Goal: Transaction & Acquisition: Purchase product/service

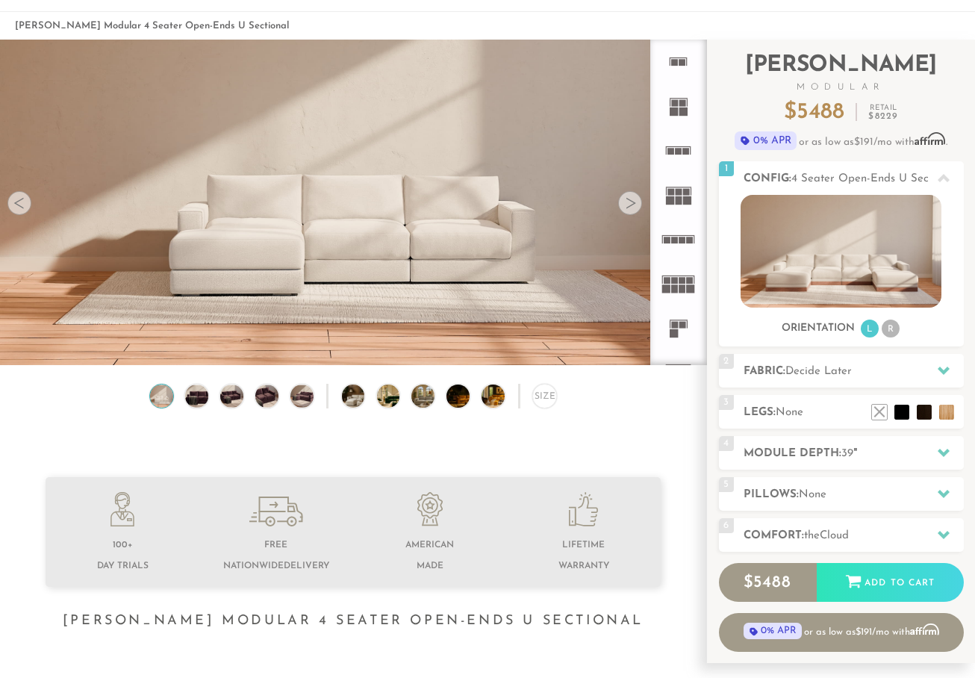
scroll to position [51, 0]
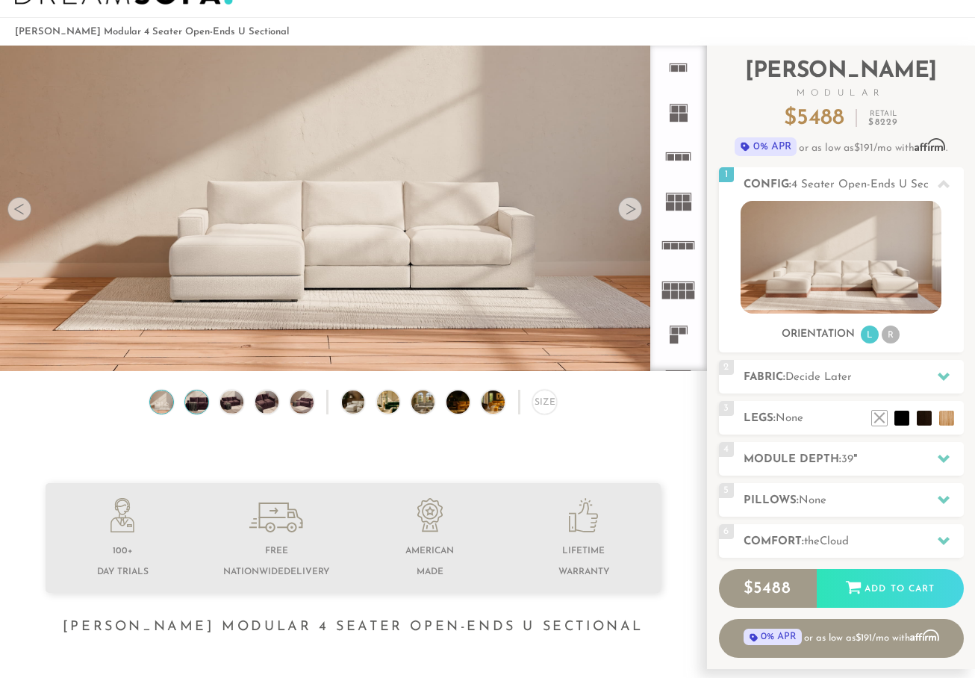
click at [188, 407] on img at bounding box center [197, 401] width 28 height 23
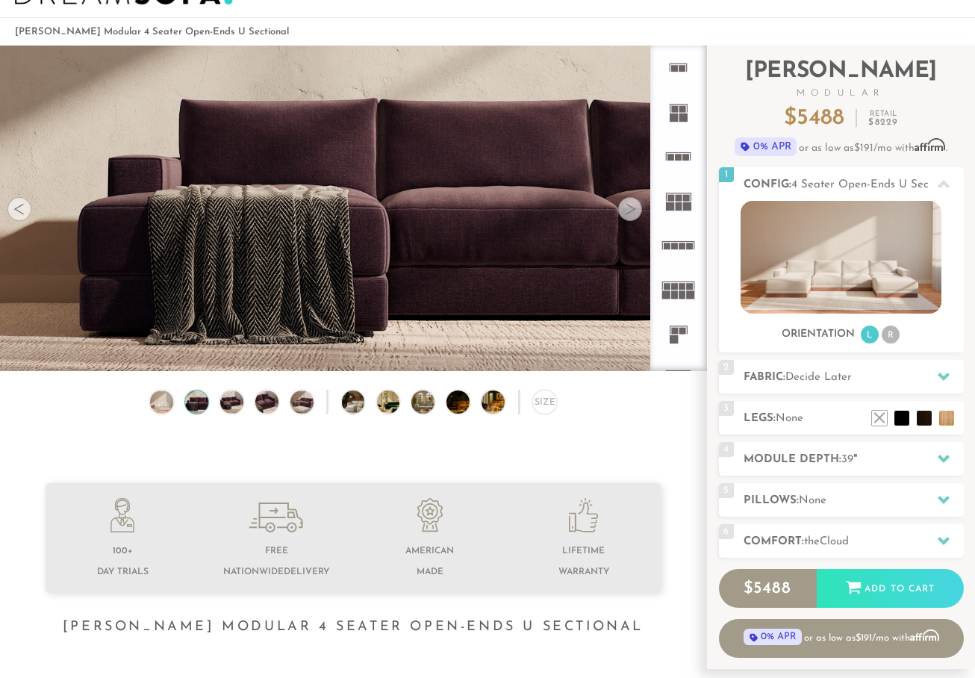
click at [681, 291] on rect at bounding box center [682, 294] width 7 height 8
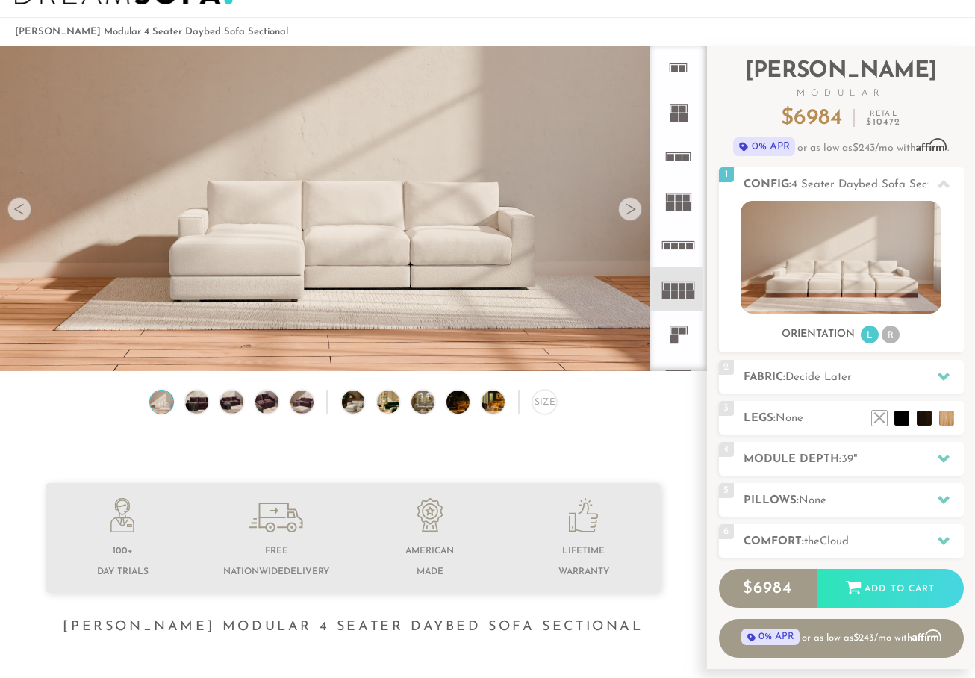
click at [681, 204] on rect at bounding box center [678, 206] width 7 height 8
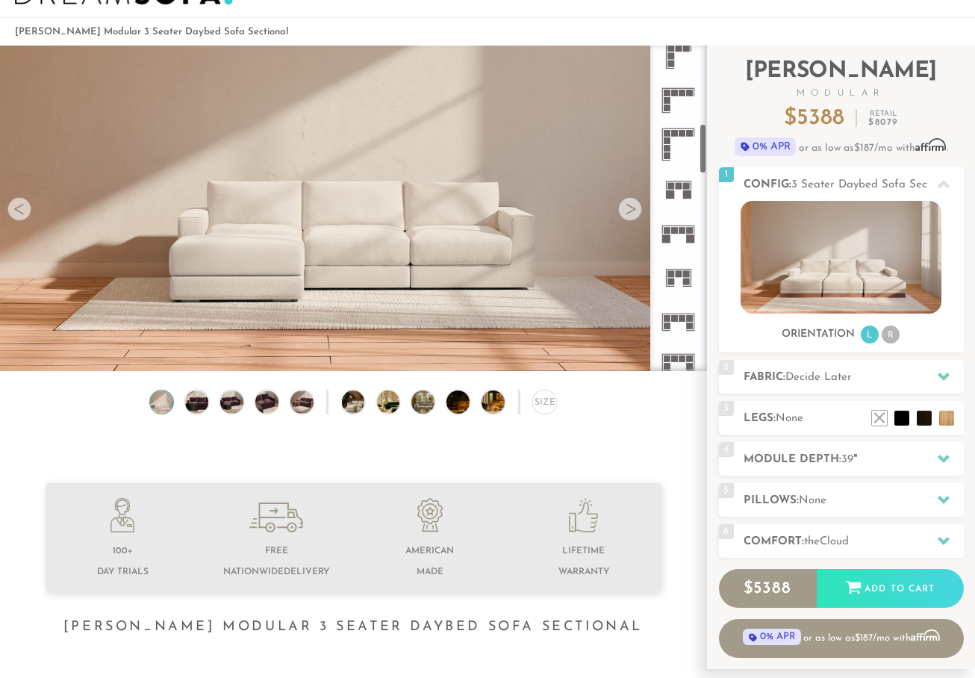
scroll to position [505, 0]
click at [681, 230] on icon at bounding box center [678, 228] width 44 height 44
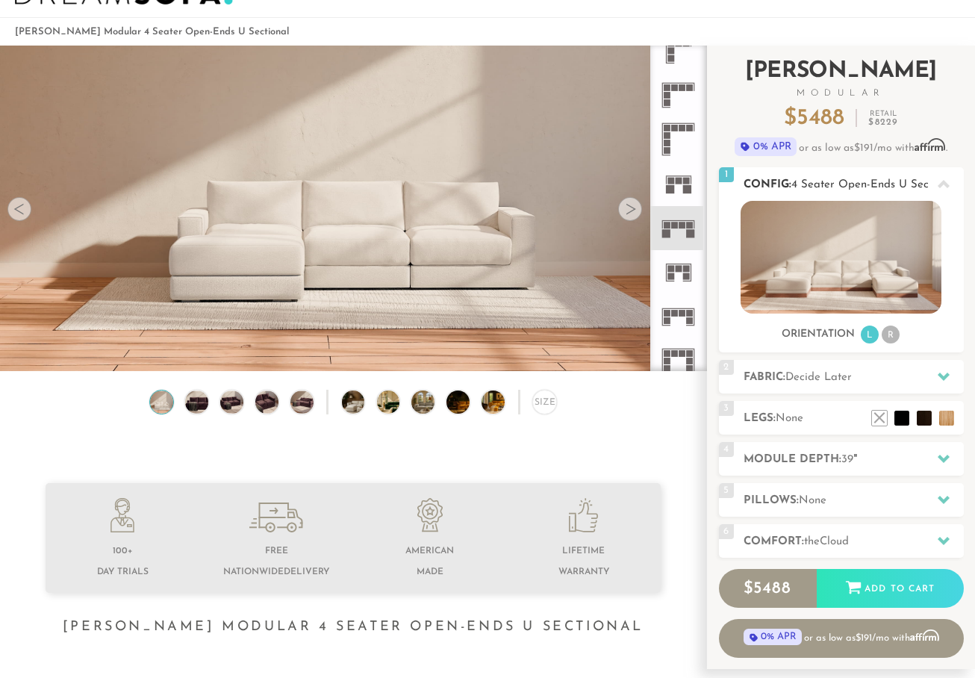
click at [890, 332] on li "R" at bounding box center [890, 334] width 18 height 18
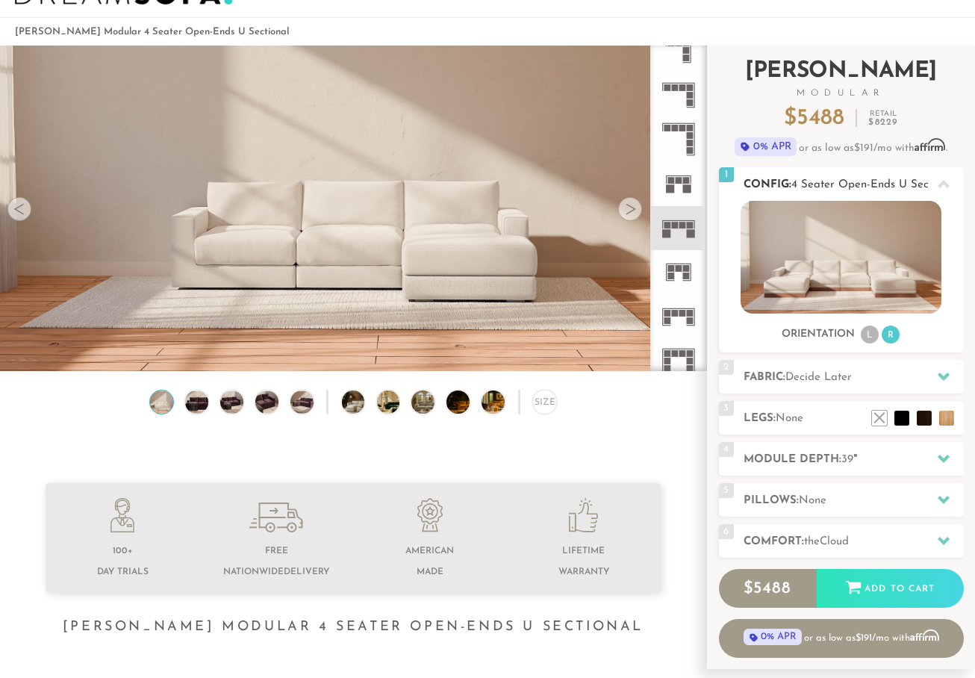
click at [867, 334] on li "L" at bounding box center [870, 334] width 18 height 18
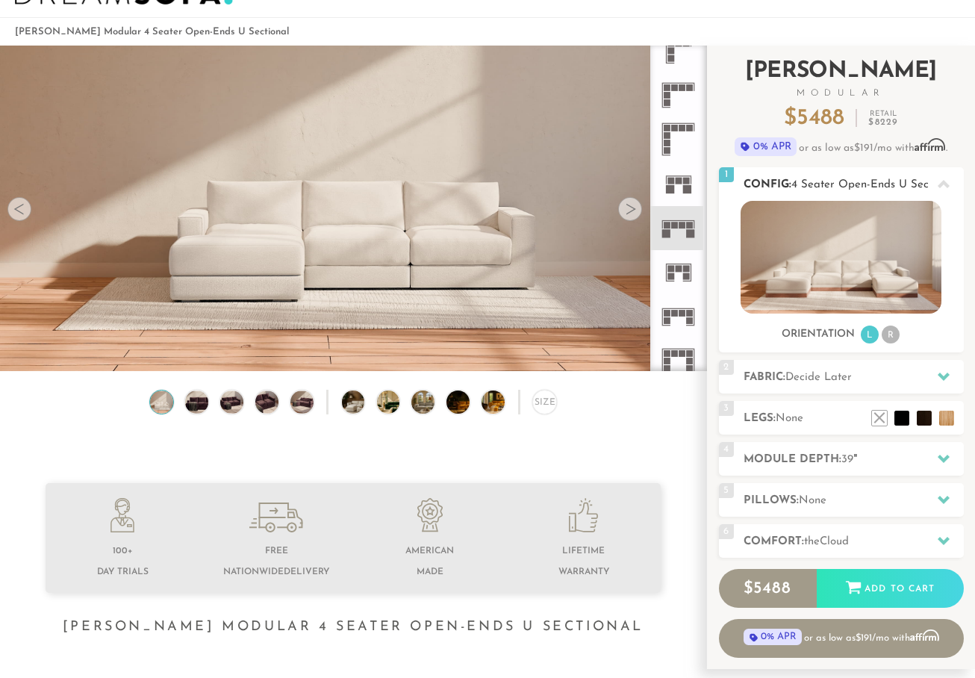
click at [885, 335] on li "R" at bounding box center [890, 334] width 18 height 18
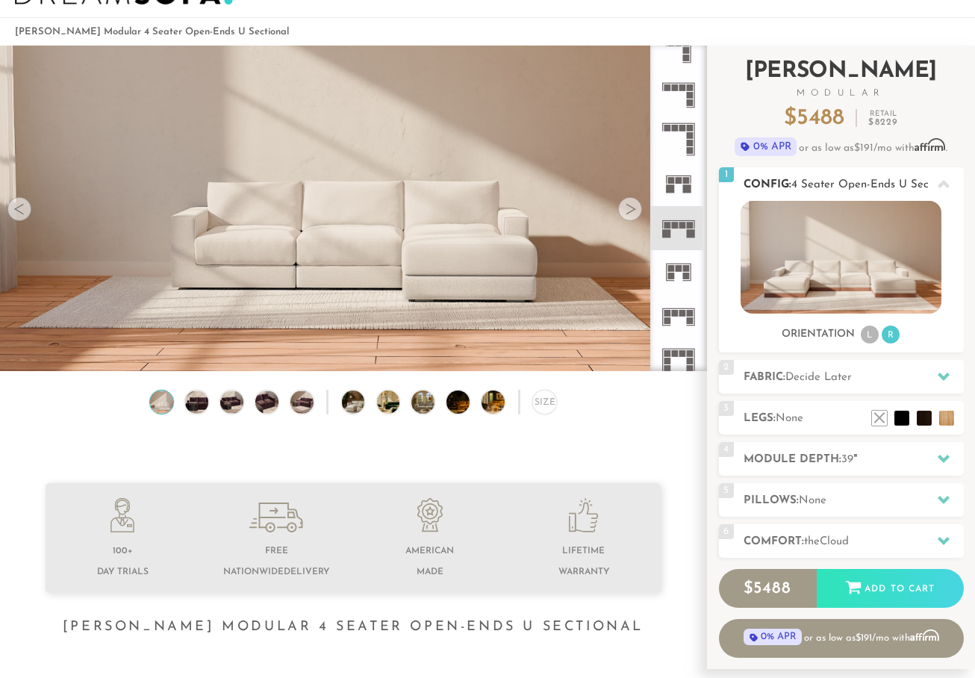
click at [866, 334] on li "L" at bounding box center [870, 334] width 18 height 18
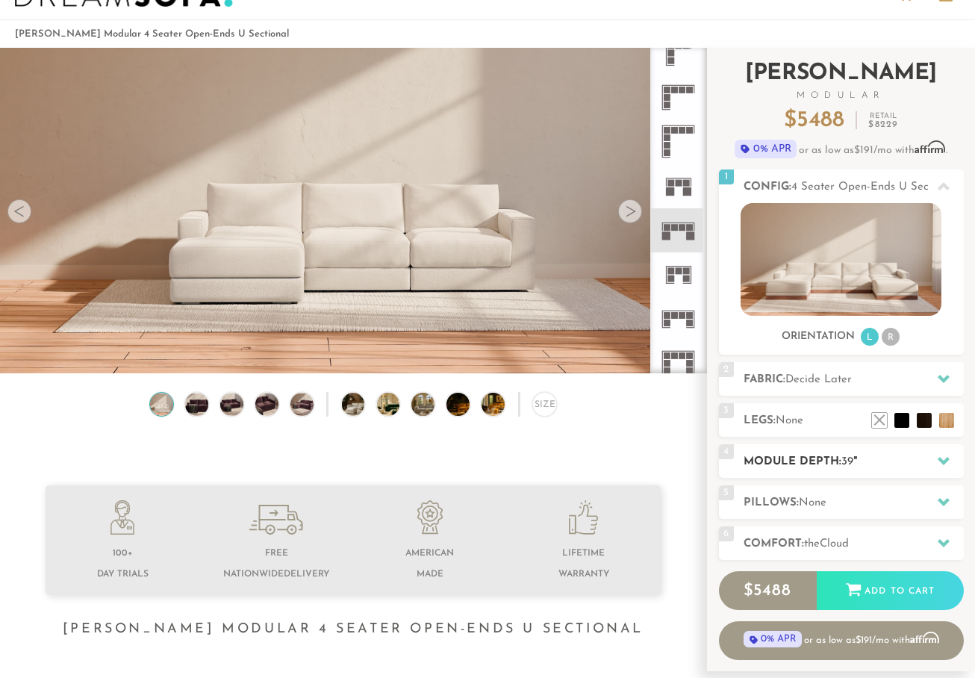
scroll to position [46, 0]
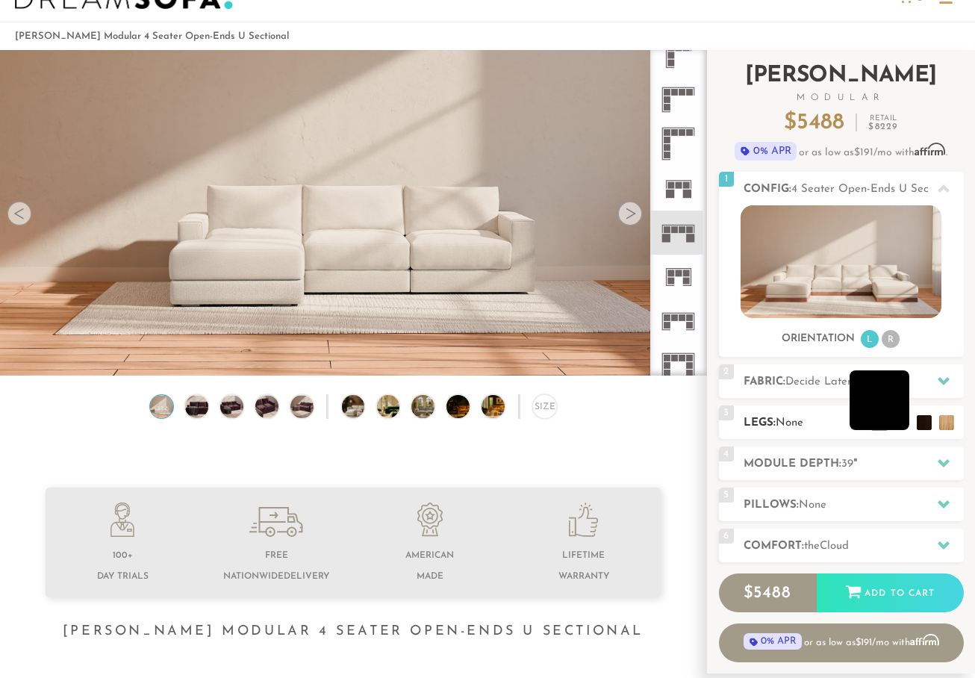
click at [896, 422] on li at bounding box center [879, 400] width 60 height 60
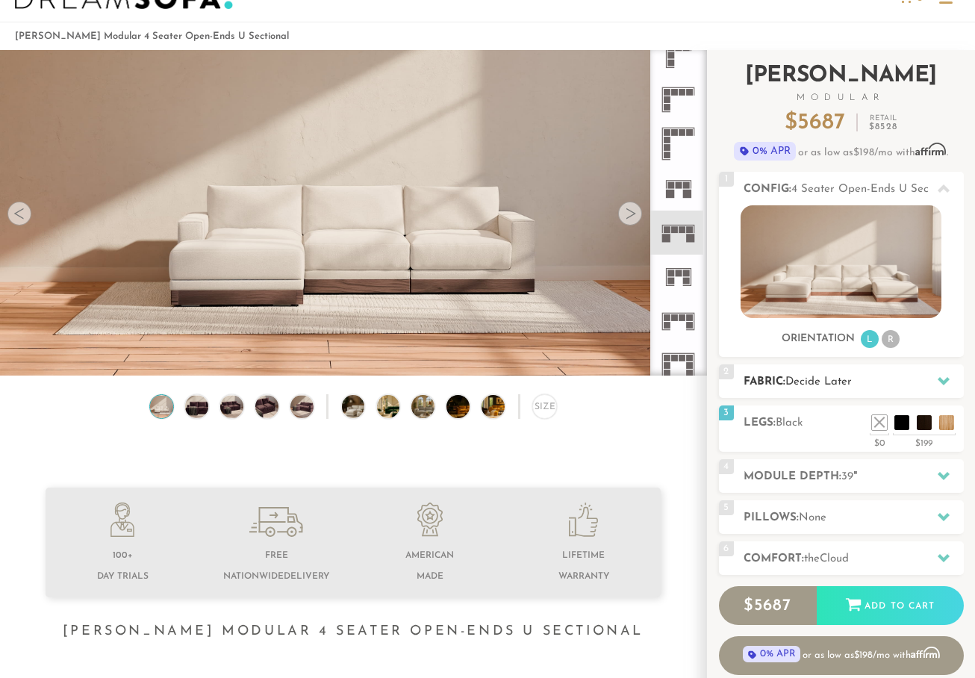
click at [819, 381] on span "Decide Later" at bounding box center [818, 381] width 66 height 11
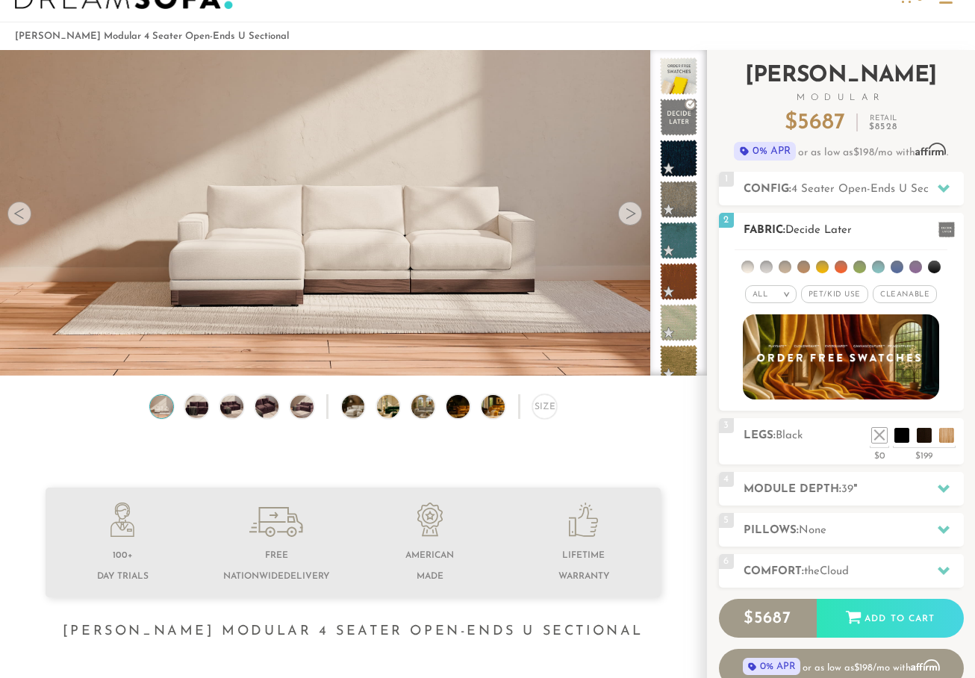
click at [840, 267] on li at bounding box center [840, 266] width 13 height 13
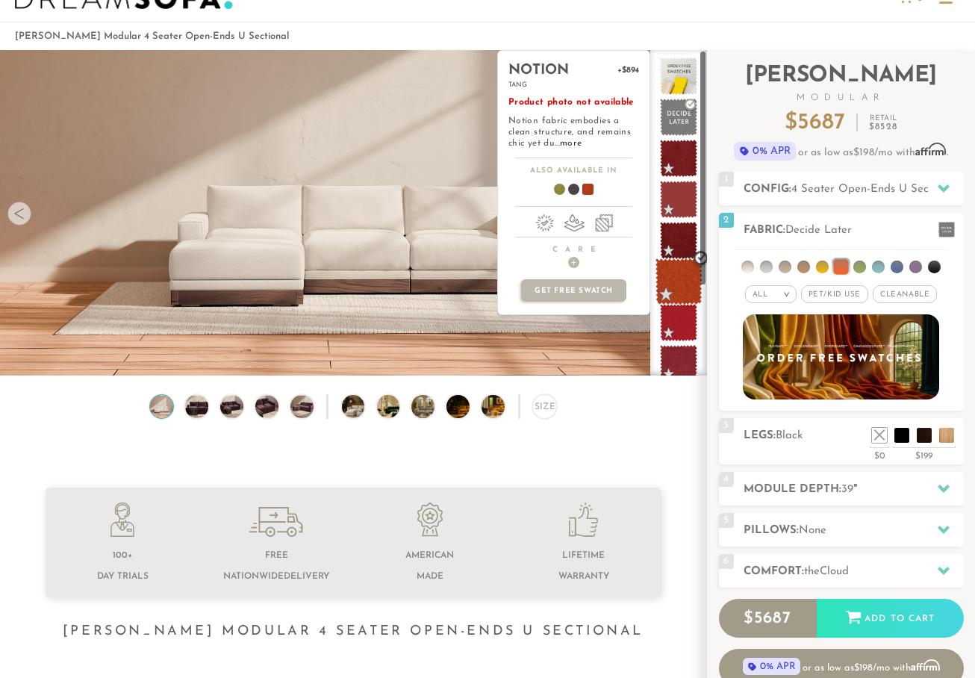
click at [683, 273] on span at bounding box center [678, 281] width 47 height 47
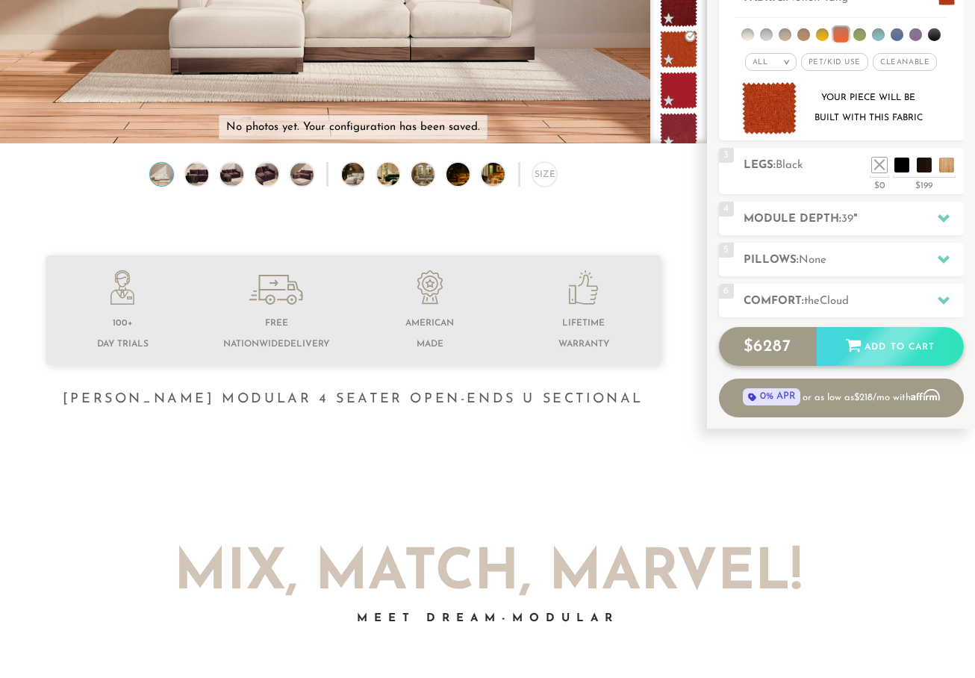
scroll to position [280, 0]
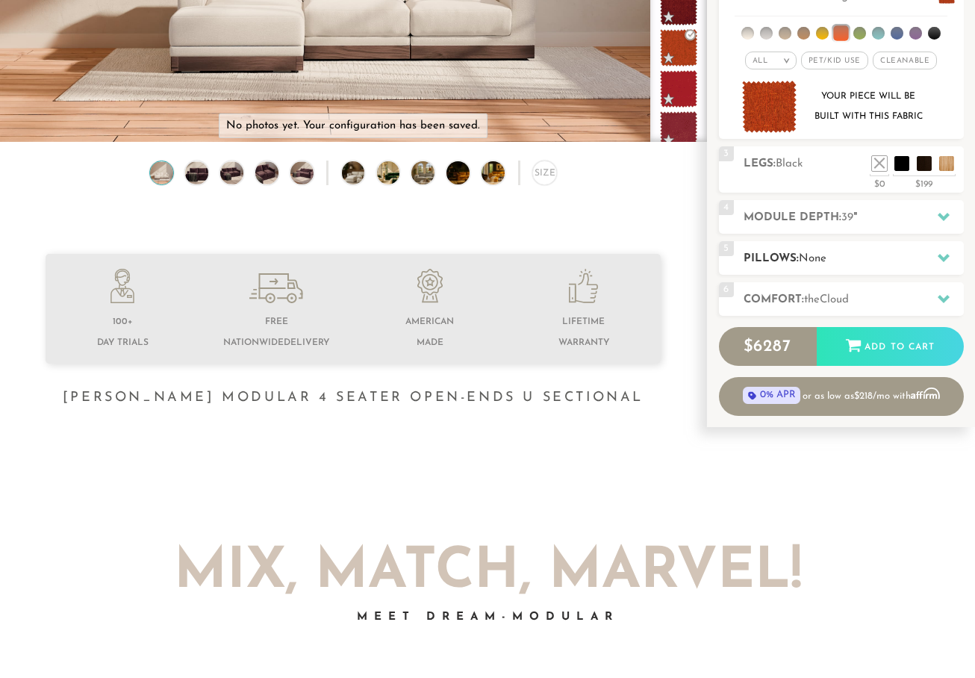
click at [851, 263] on h2 "Pillows: None" at bounding box center [853, 258] width 220 height 17
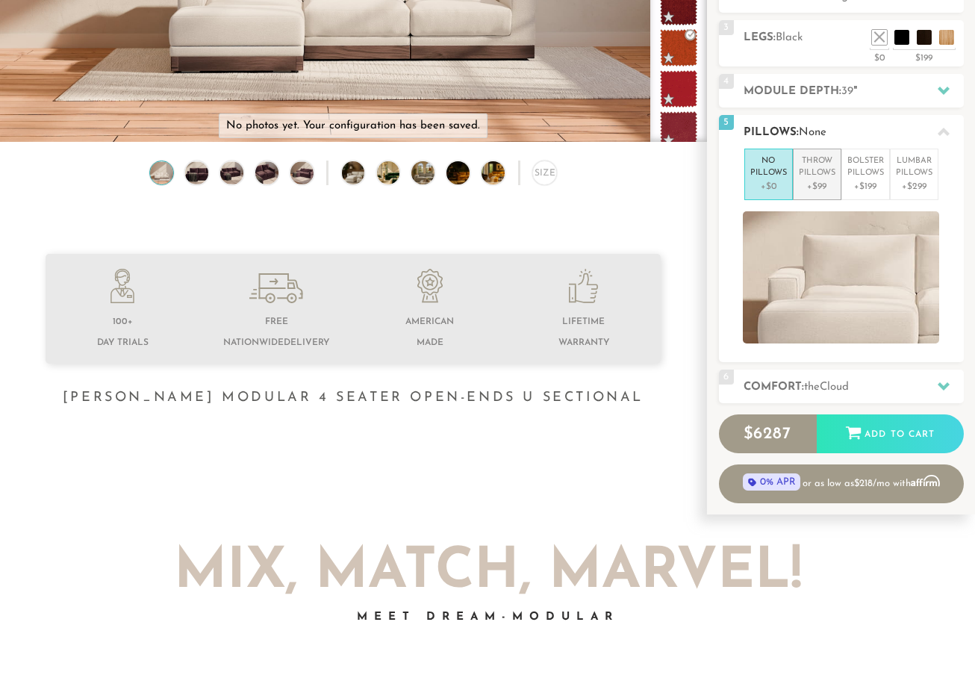
click at [818, 187] on p "+$99" at bounding box center [817, 186] width 37 height 13
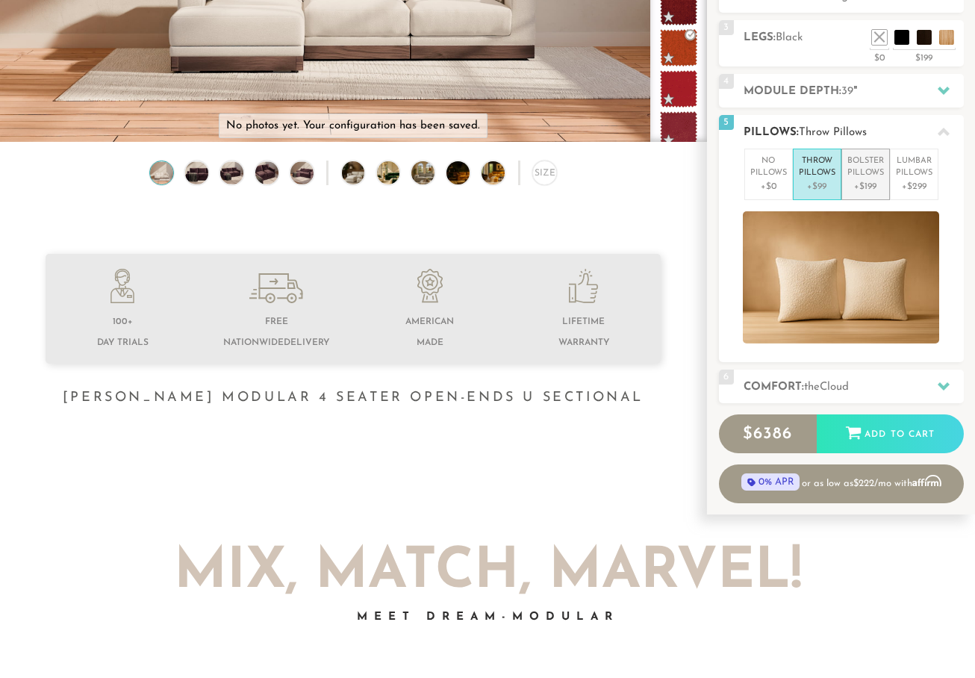
click at [848, 183] on p "+$199" at bounding box center [865, 186] width 37 height 13
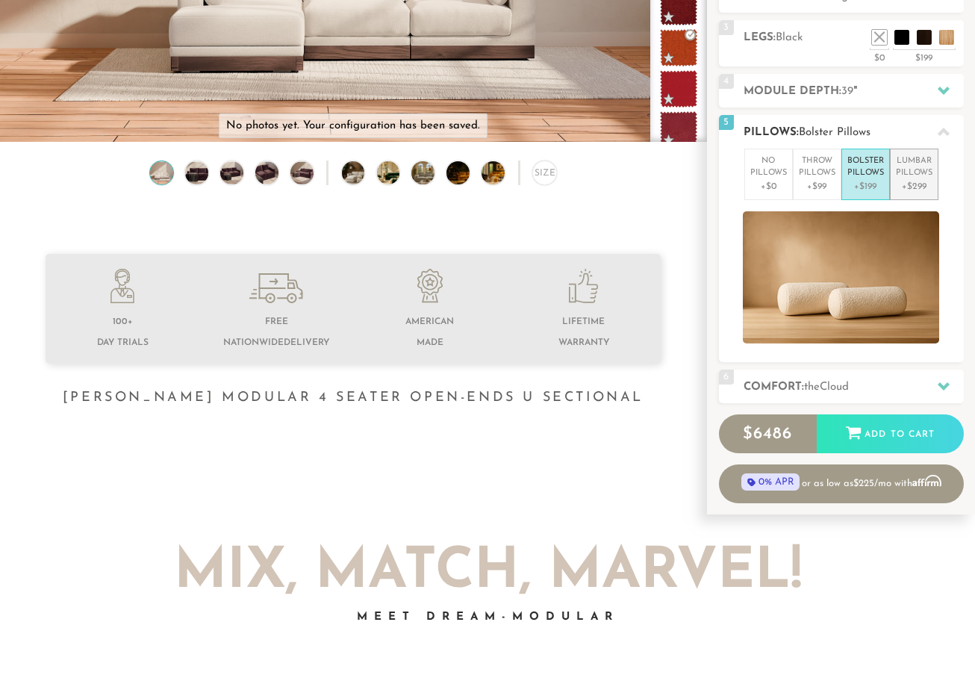
click at [905, 177] on p "Lumbar Pillows" at bounding box center [914, 167] width 37 height 25
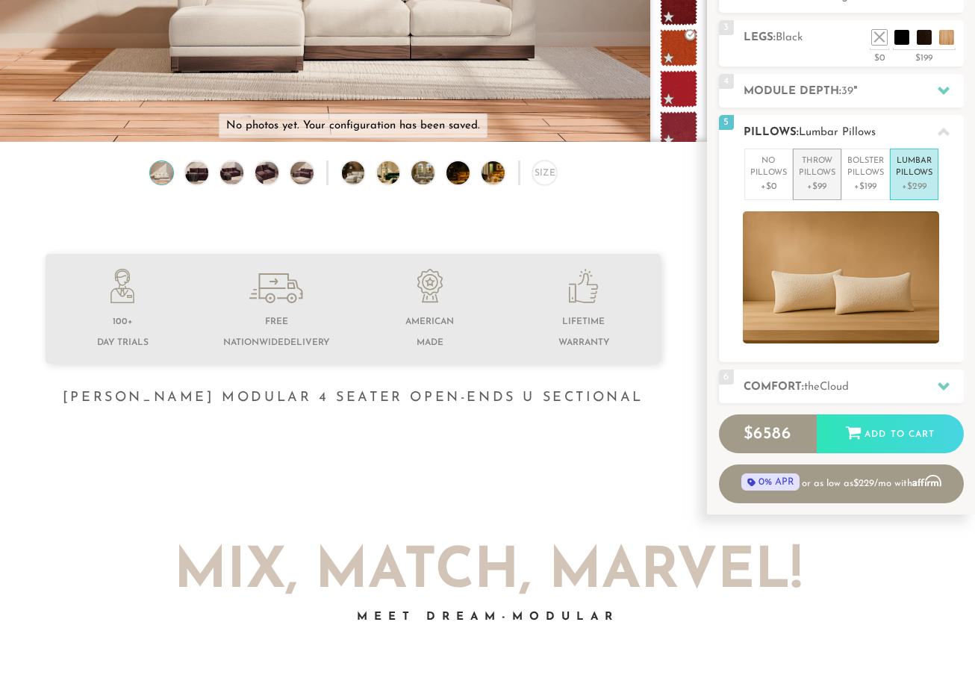
click at [813, 175] on p "Throw Pillows" at bounding box center [817, 167] width 37 height 25
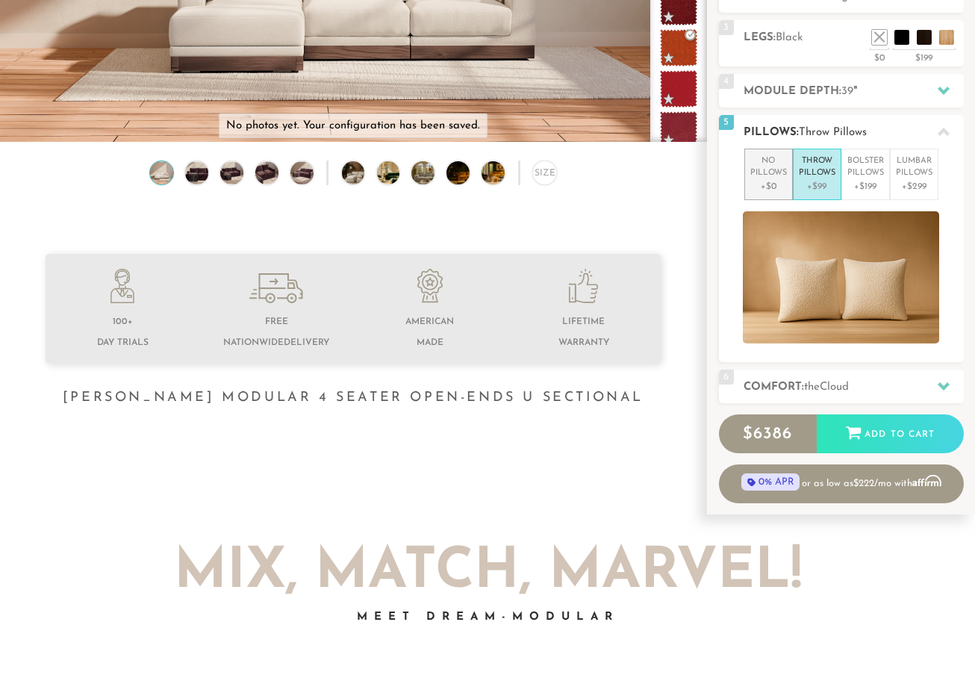
click at [762, 171] on p "No Pillows" at bounding box center [768, 167] width 37 height 25
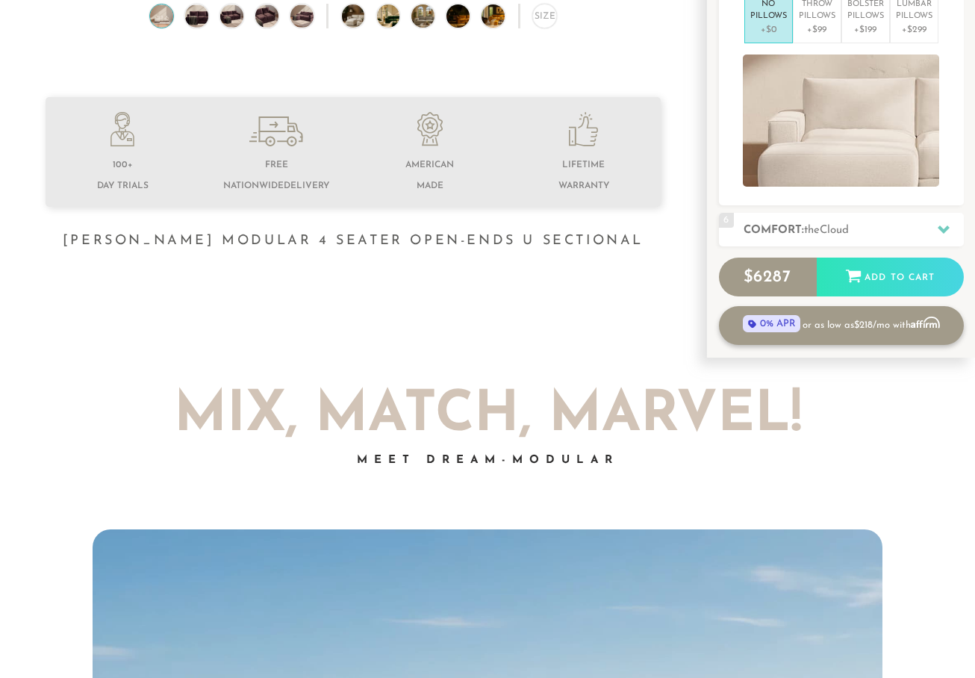
scroll to position [444, 0]
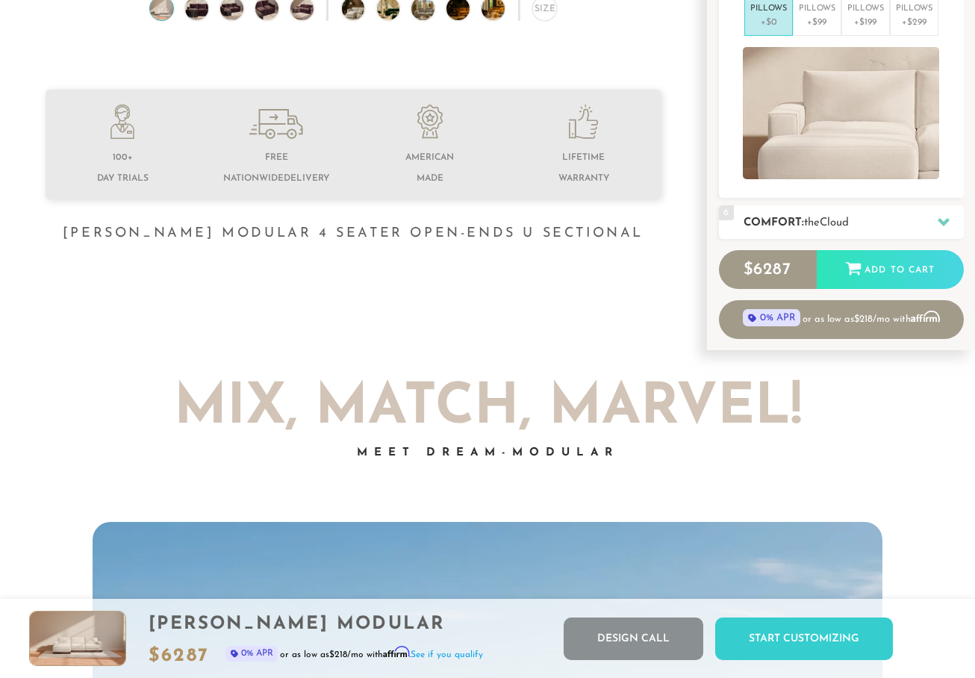
click at [874, 216] on h2 "Comfort: the Cloud" at bounding box center [853, 222] width 220 height 17
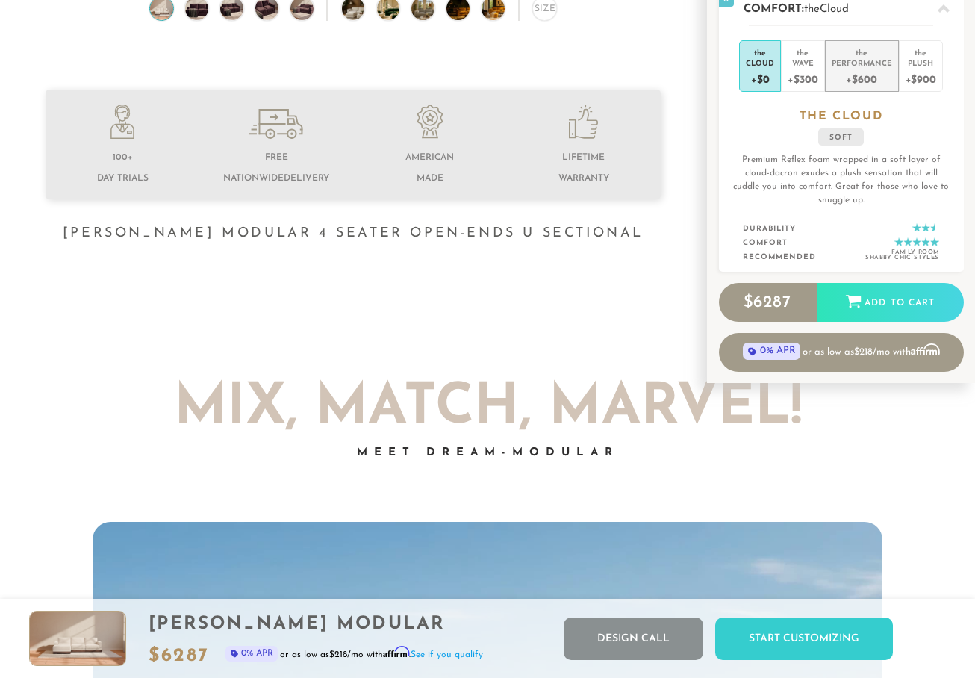
click at [853, 75] on div "+$600" at bounding box center [861, 79] width 60 height 22
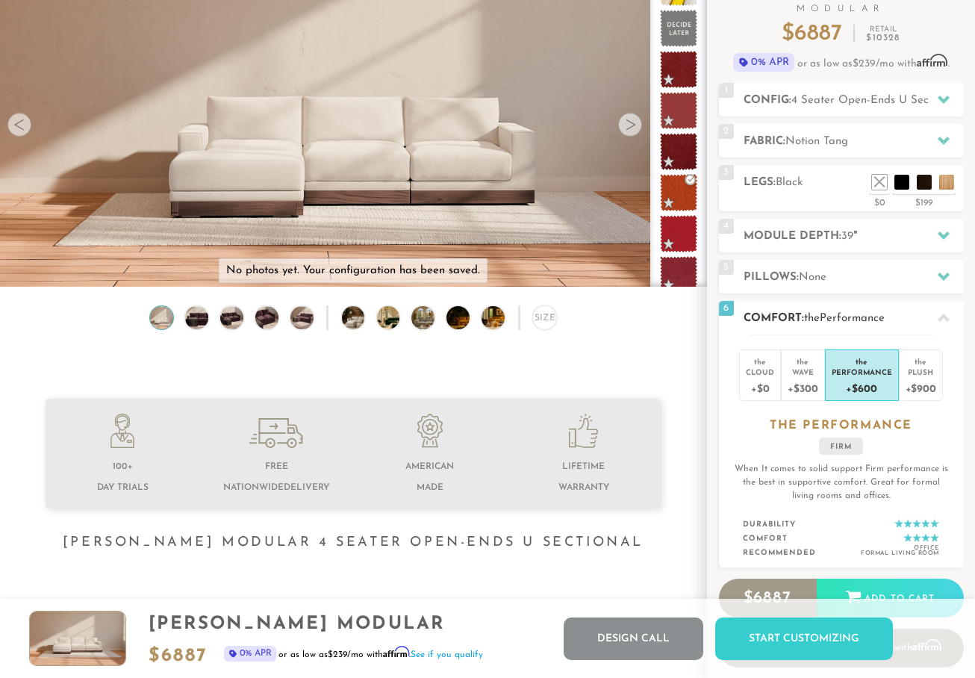
scroll to position [120, 0]
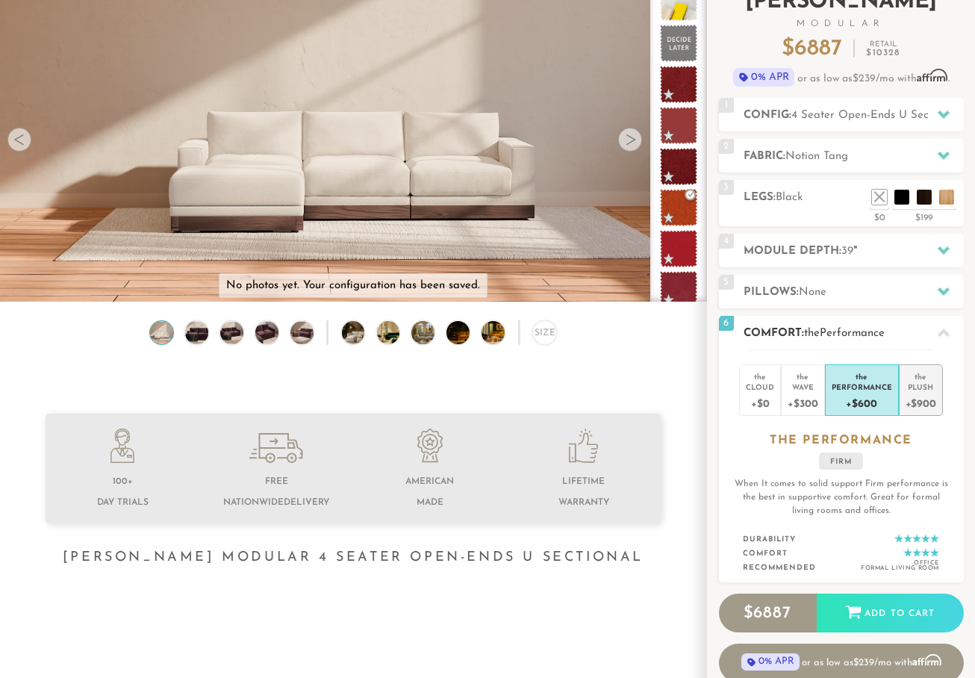
click at [914, 381] on div "Plush" at bounding box center [920, 386] width 31 height 10
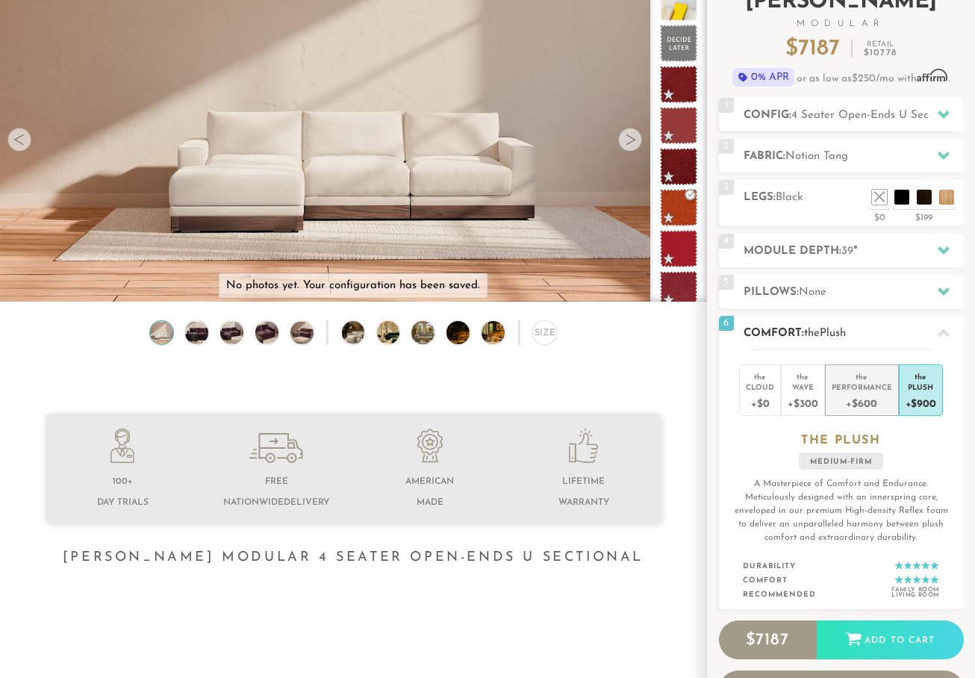
click at [875, 384] on div "Performance" at bounding box center [861, 386] width 60 height 10
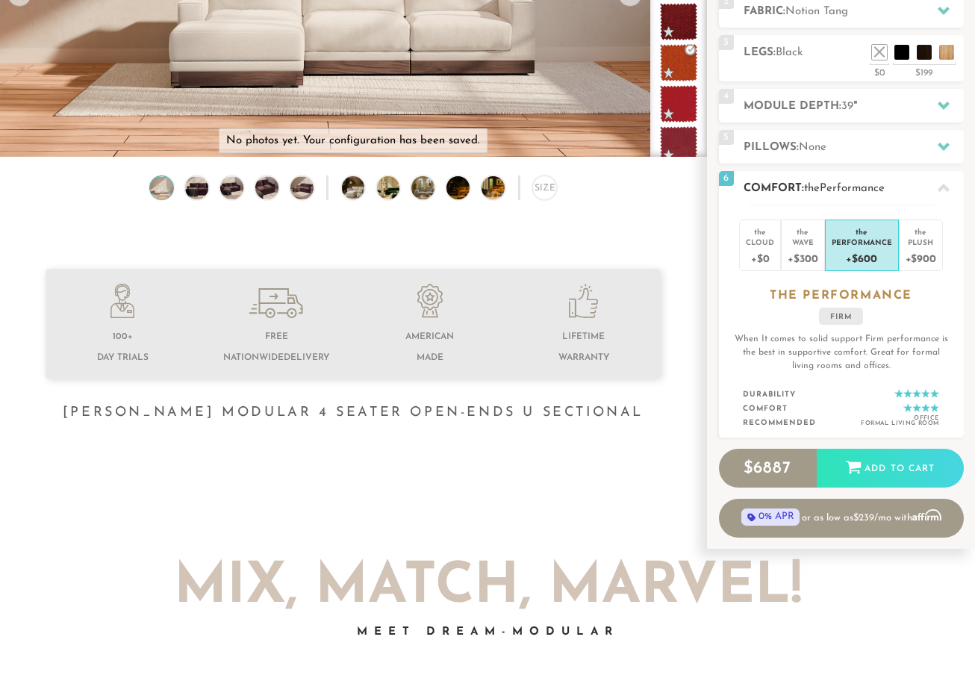
scroll to position [275, 0]
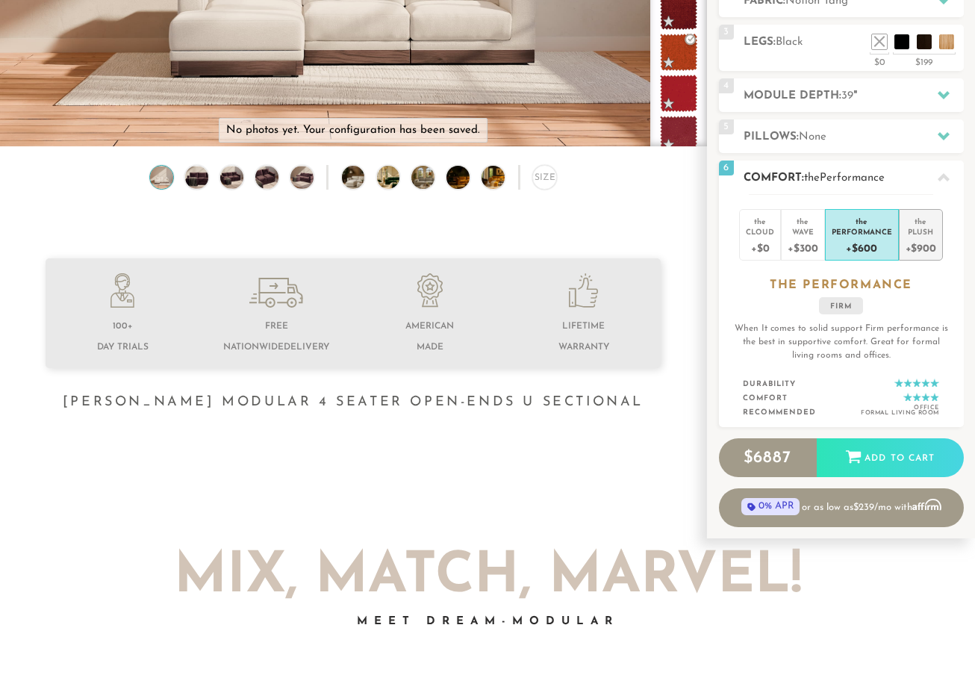
click at [914, 238] on div "+$900" at bounding box center [920, 248] width 31 height 22
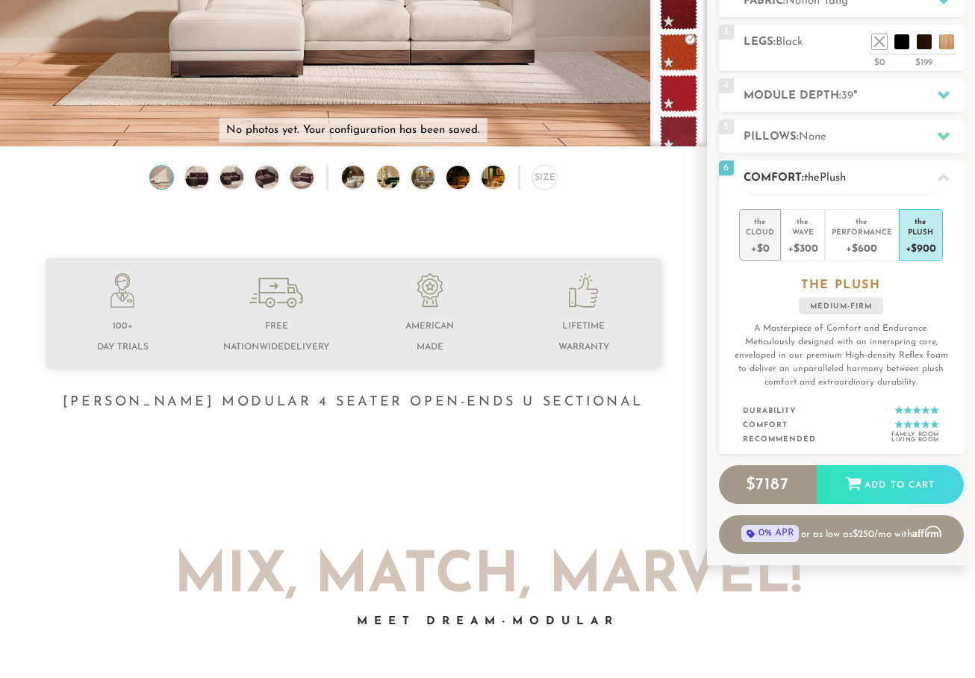
click at [765, 240] on div "+$0" at bounding box center [760, 248] width 28 height 22
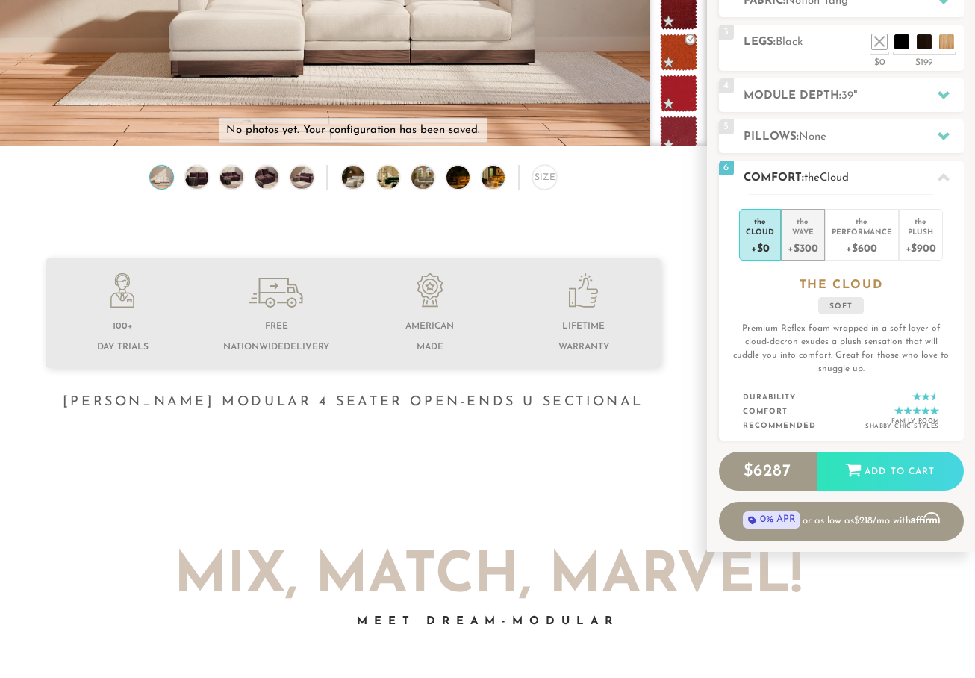
click at [811, 226] on div "Wave" at bounding box center [802, 231] width 30 height 10
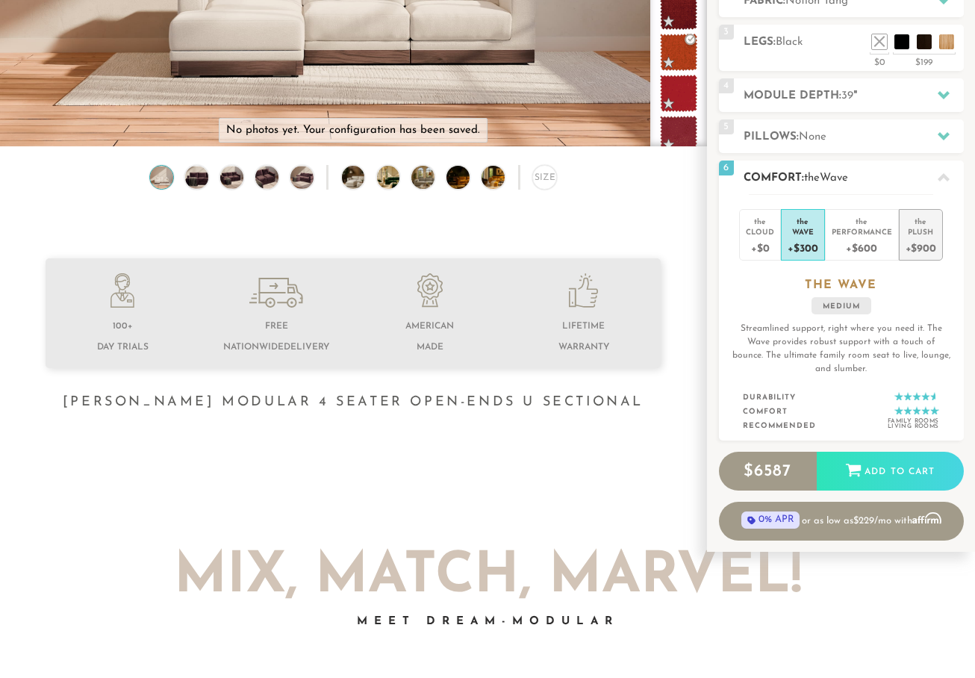
click at [917, 215] on div "the" at bounding box center [920, 218] width 31 height 15
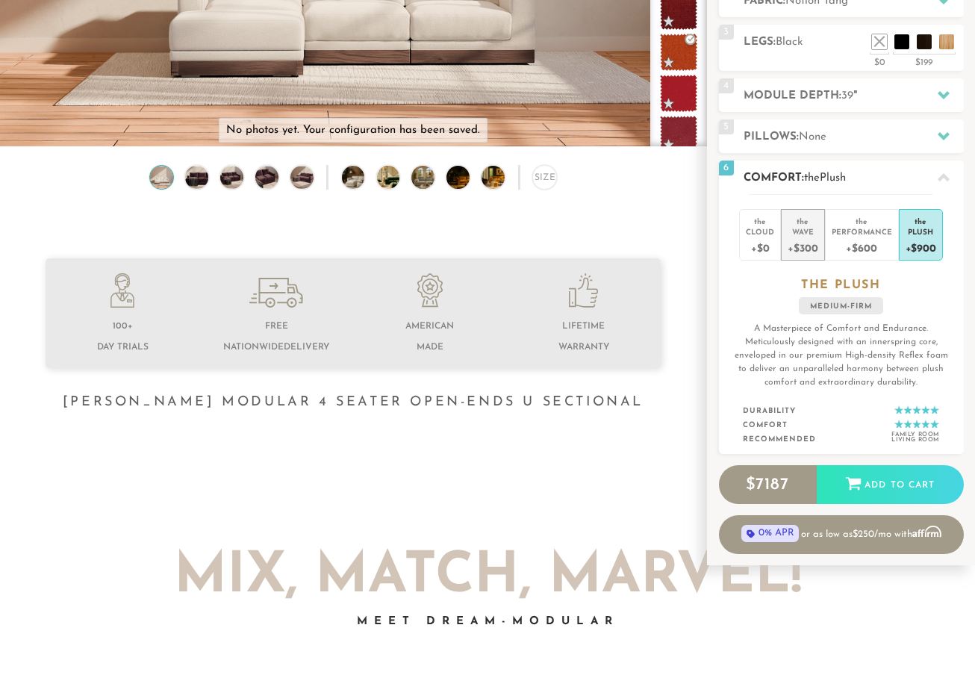
click at [802, 232] on div "Wave" at bounding box center [802, 231] width 30 height 10
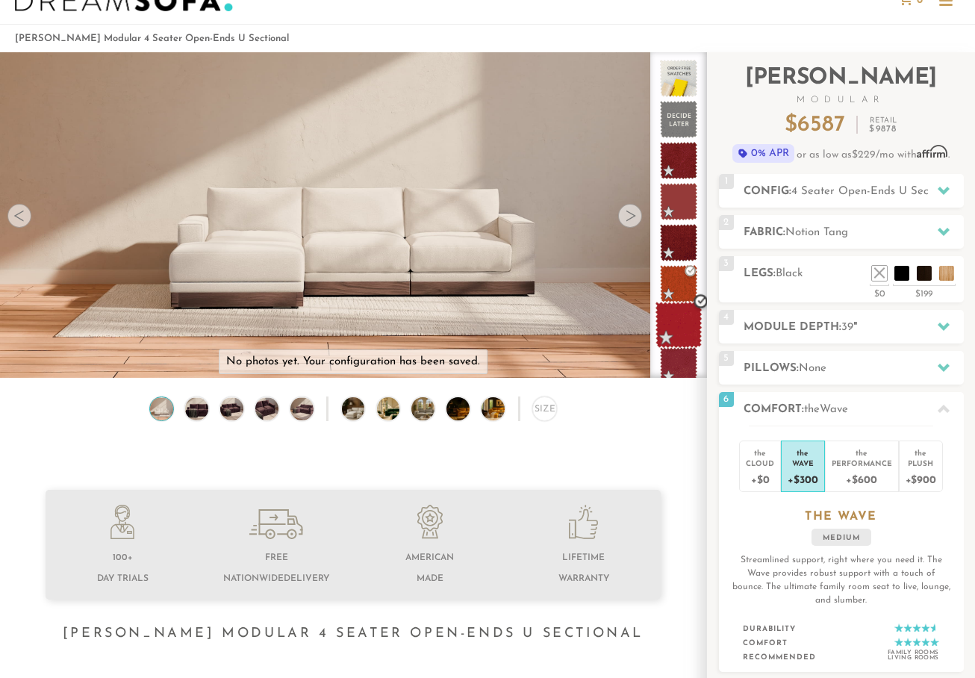
scroll to position [0, 0]
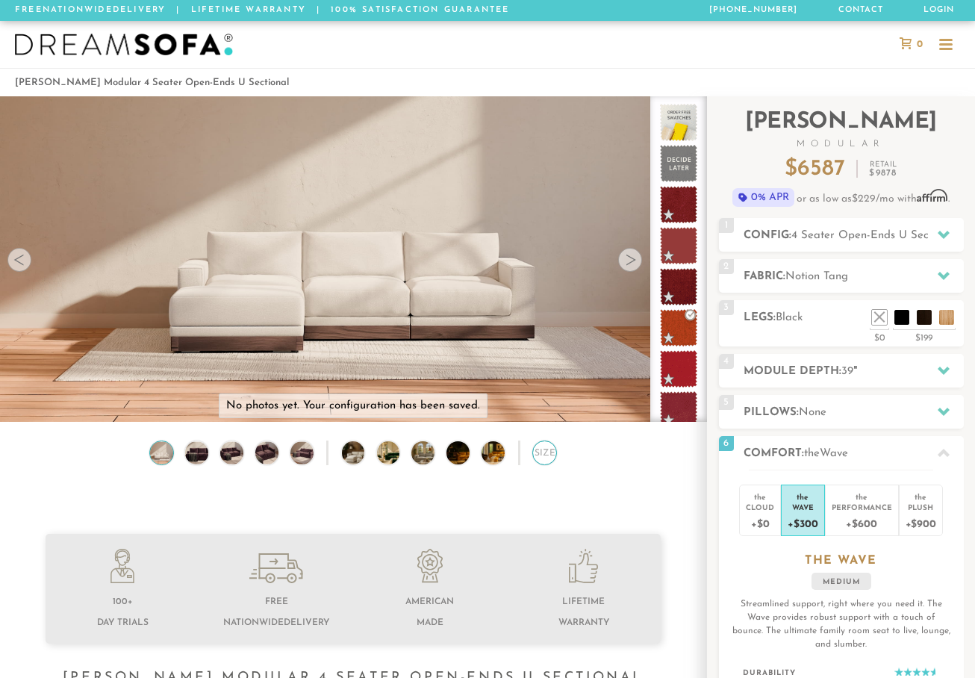
click at [536, 460] on div "Size" at bounding box center [544, 452] width 25 height 25
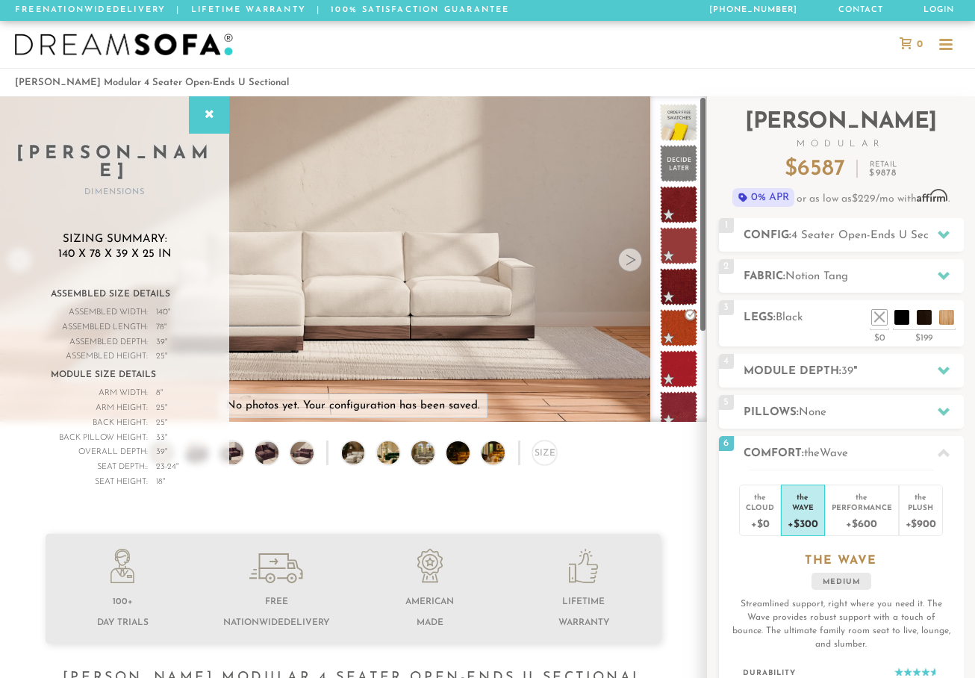
click at [640, 472] on div "Size" at bounding box center [353, 456] width 706 height 32
click at [363, 462] on img at bounding box center [362, 452] width 41 height 23
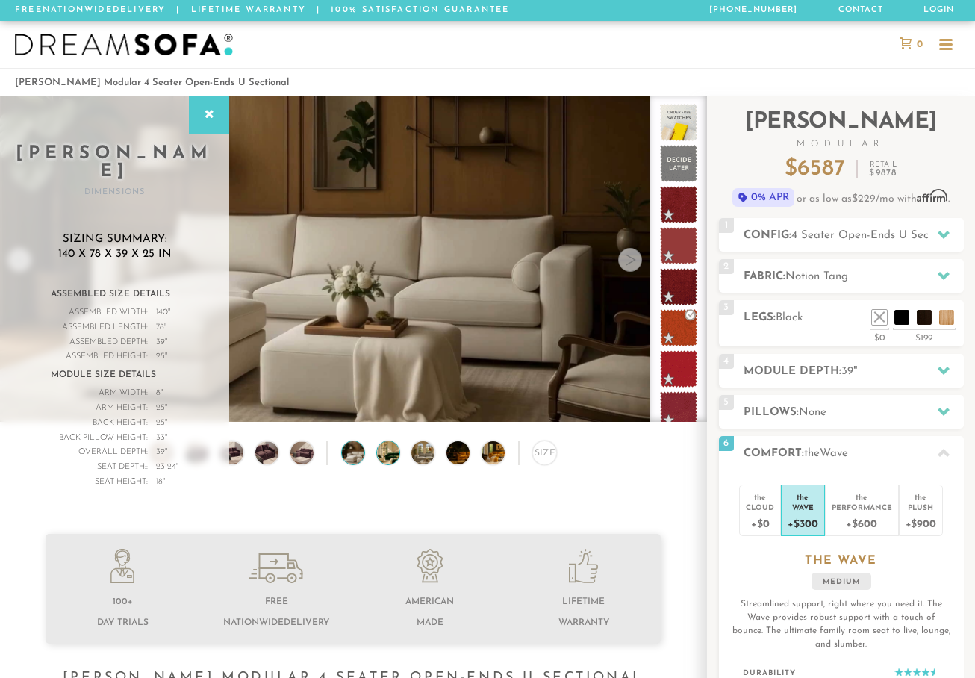
click at [385, 461] on img at bounding box center [397, 452] width 41 height 23
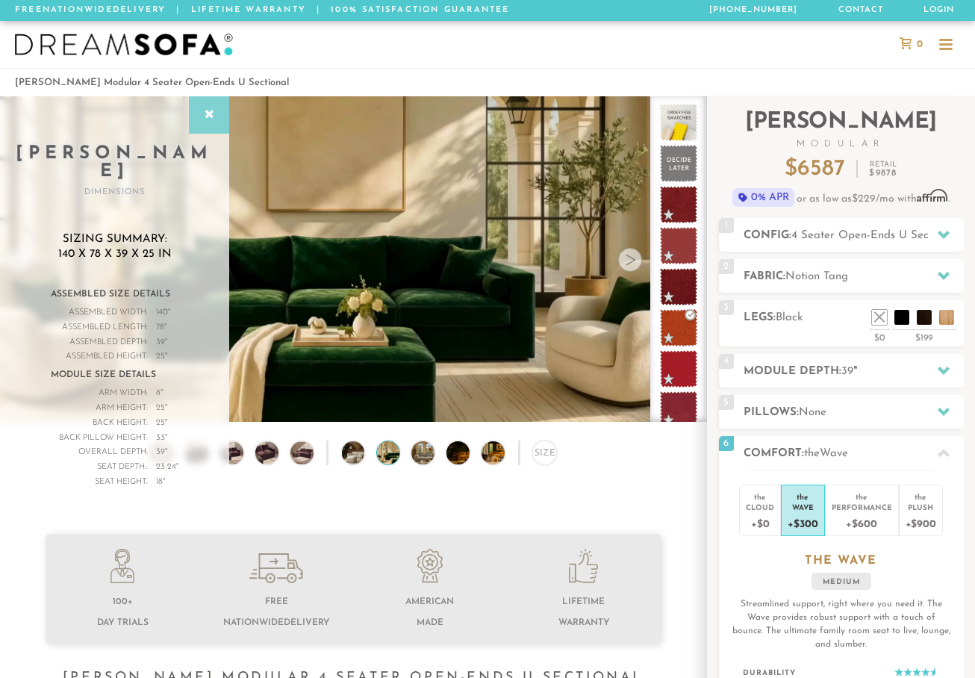
click at [204, 110] on icon at bounding box center [209, 115] width 16 height 12
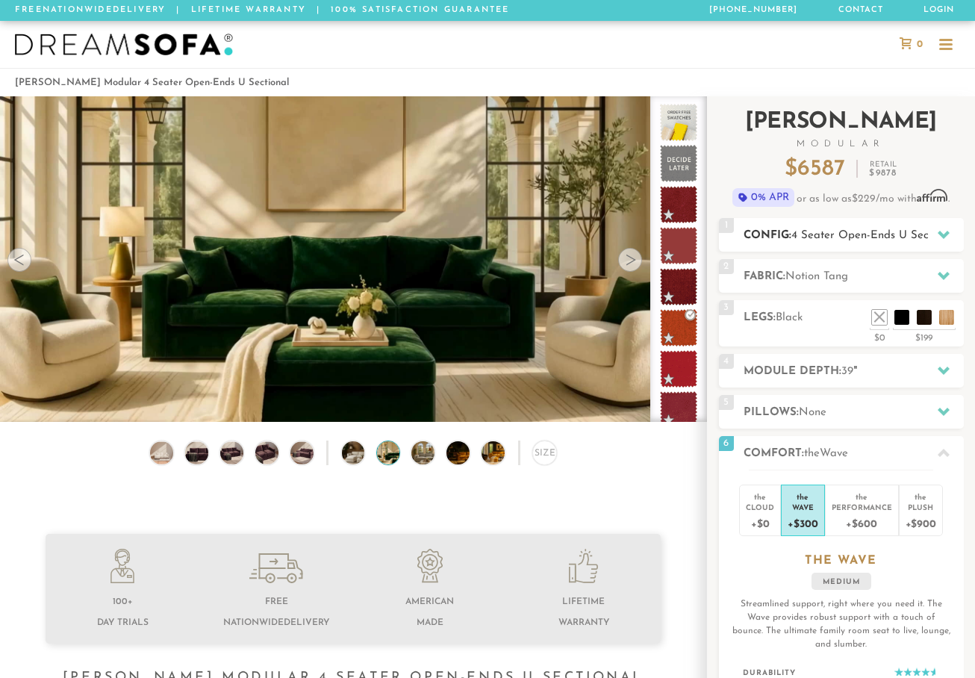
click at [853, 237] on span "4 Seater Open-Ends U Sectional" at bounding box center [874, 235] width 166 height 11
